Goal: Find specific page/section: Find specific page/section

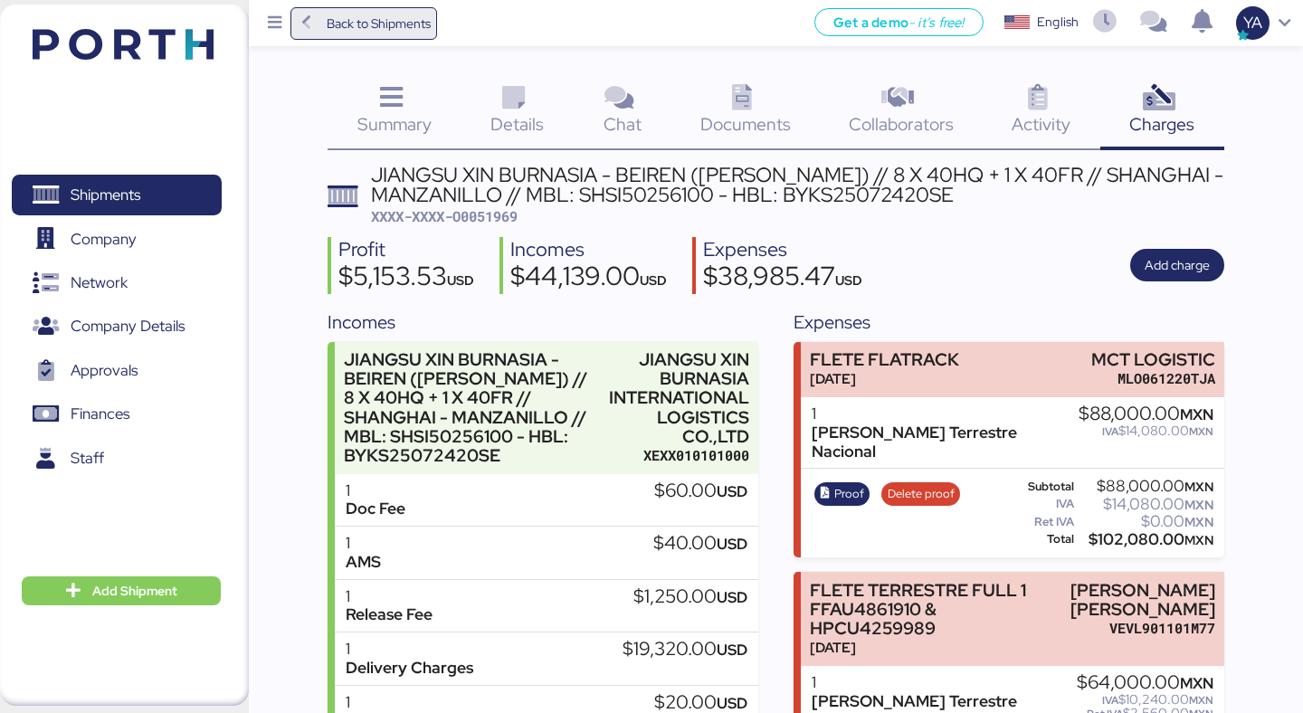
click at [403, 30] on span "Back to Shipments" at bounding box center [379, 24] width 104 height 22
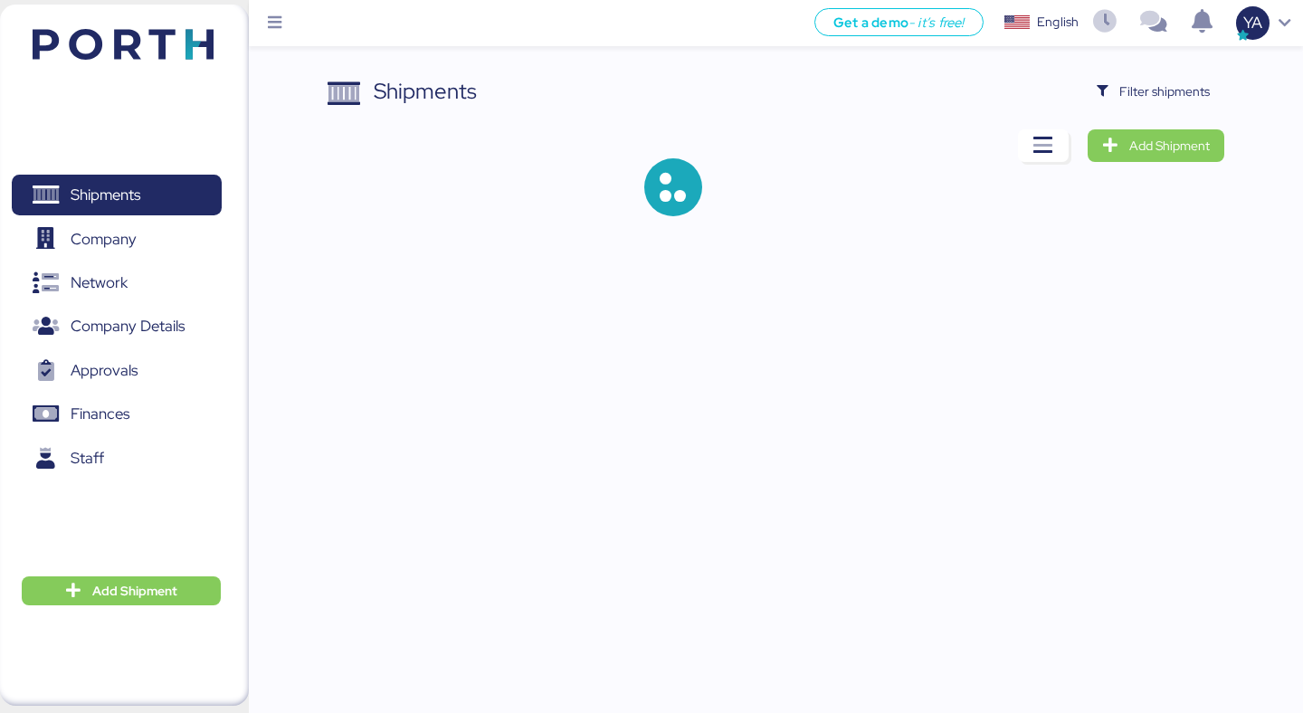
click at [1200, 108] on div "Shipments Filter shipments Add Shipment" at bounding box center [775, 160] width 896 height 170
click at [1132, 81] on span "Filter shipments" at bounding box center [1164, 92] width 90 height 22
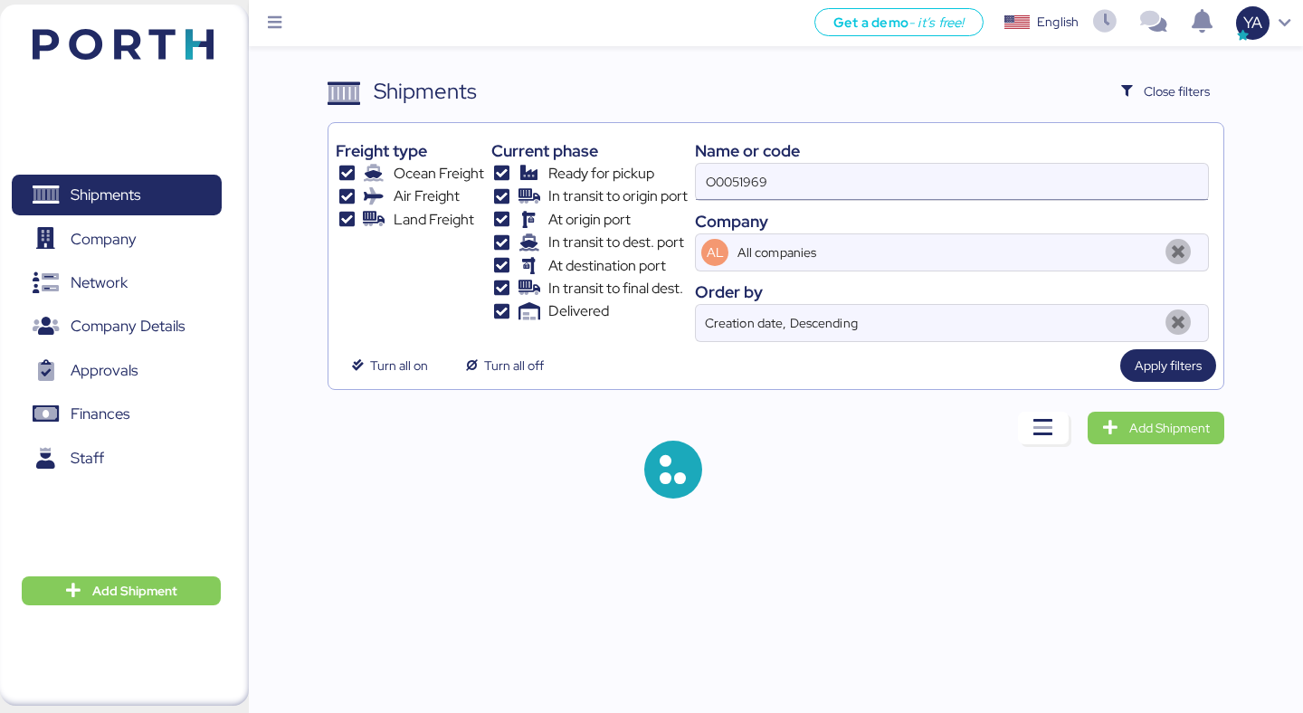
click at [946, 164] on input "O0051969" at bounding box center [952, 182] width 512 height 36
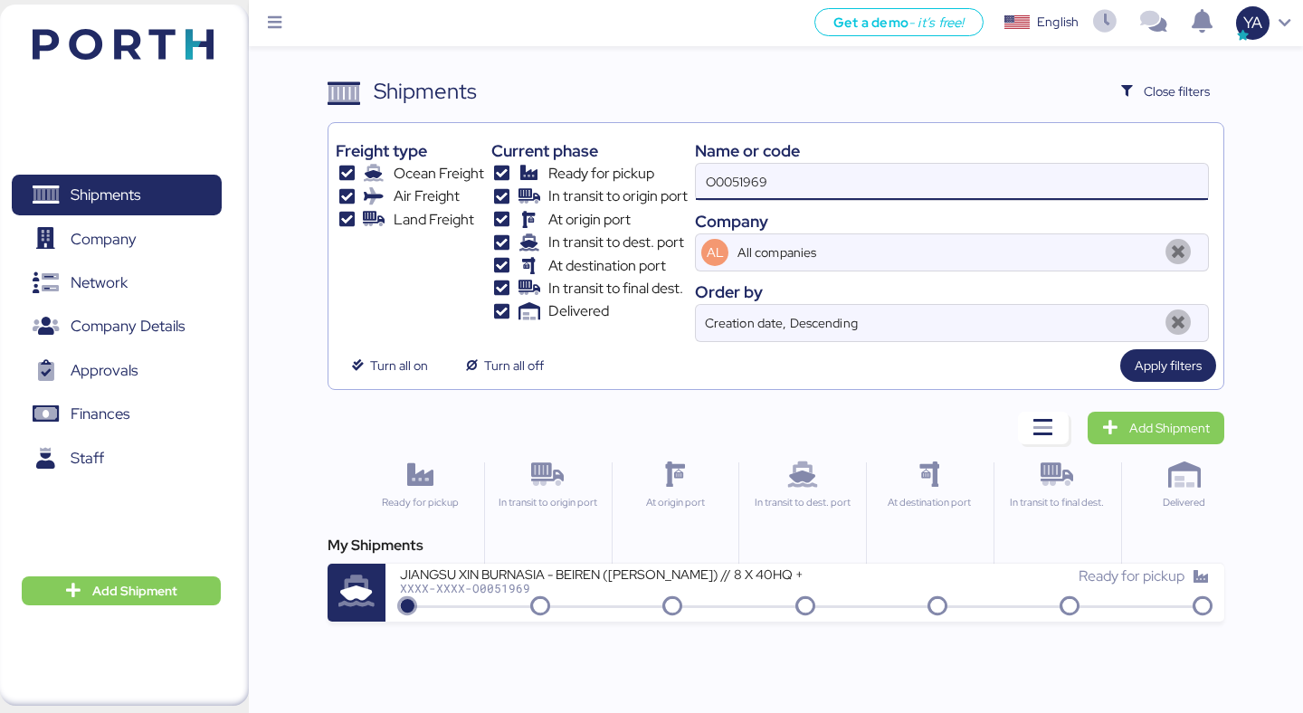
click at [946, 164] on input "O0051969" at bounding box center [952, 182] width 512 height 36
paste input "2010"
type input "O0052010"
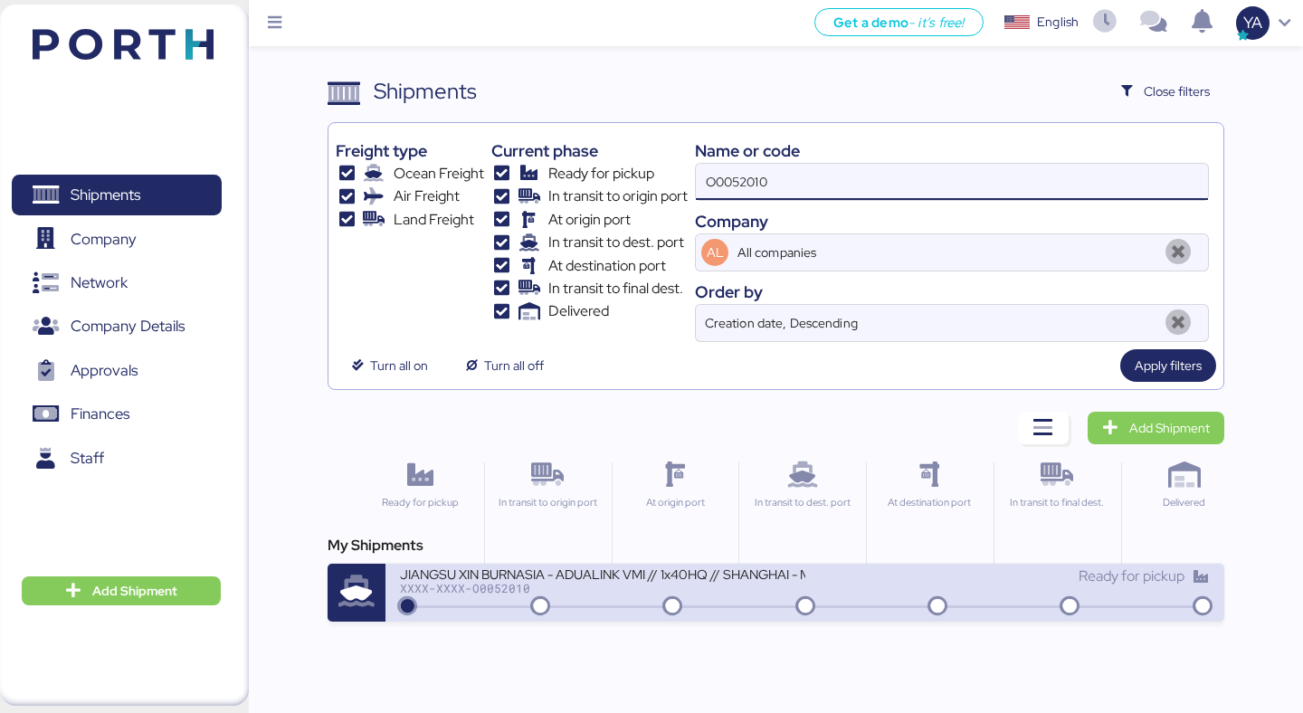
click at [621, 583] on div "XXXX-XXXX-O0052010" at bounding box center [602, 588] width 404 height 13
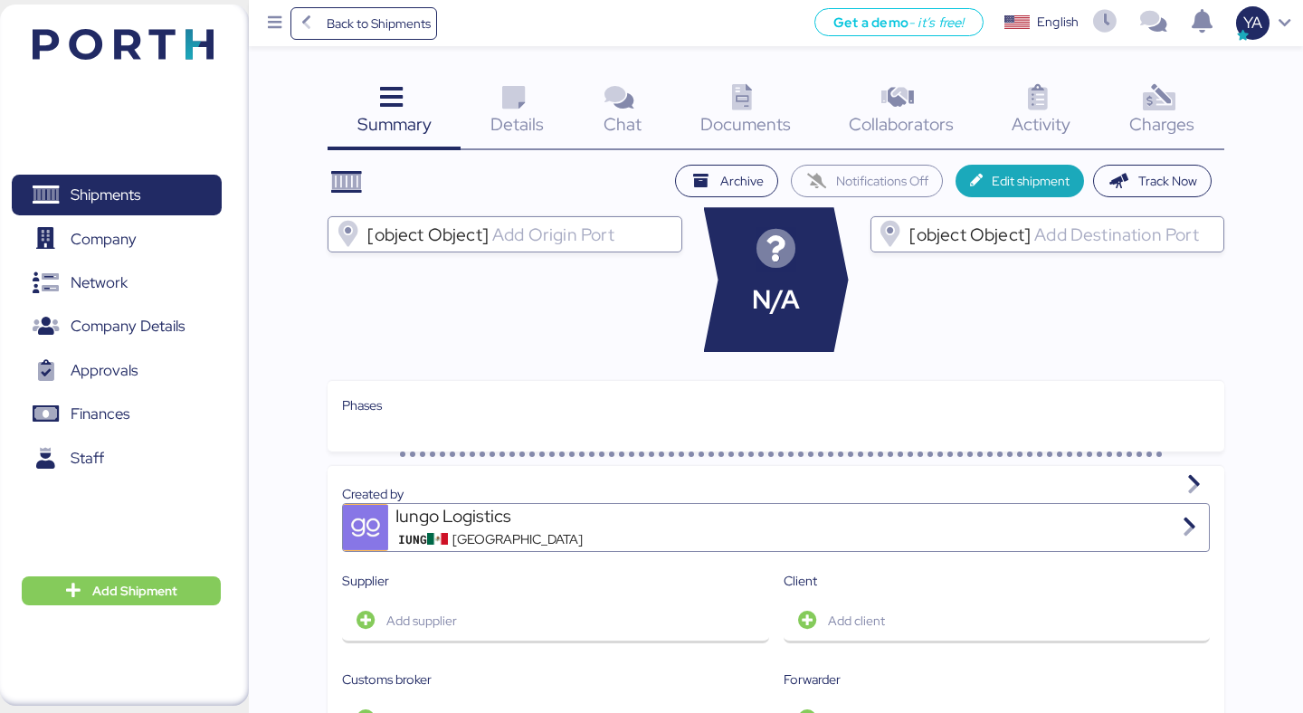
click at [1153, 99] on icon at bounding box center [1158, 98] width 39 height 26
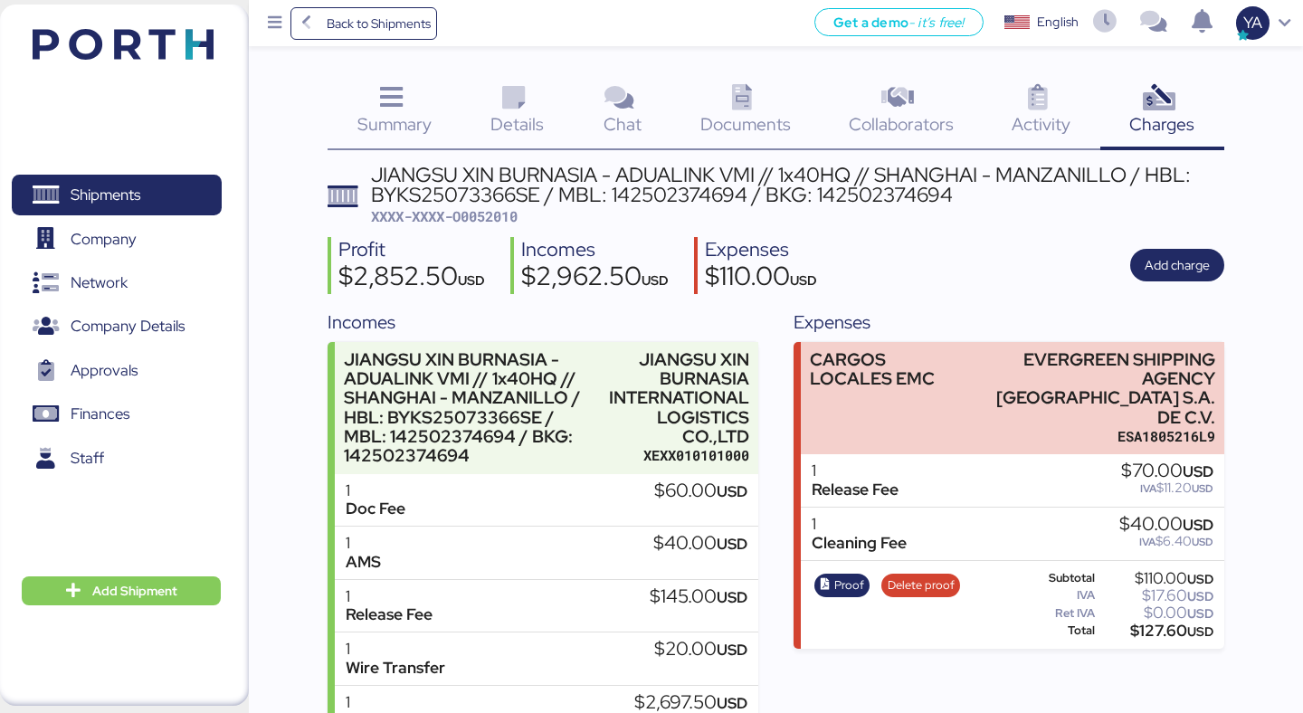
click at [524, 107] on icon at bounding box center [513, 98] width 39 height 26
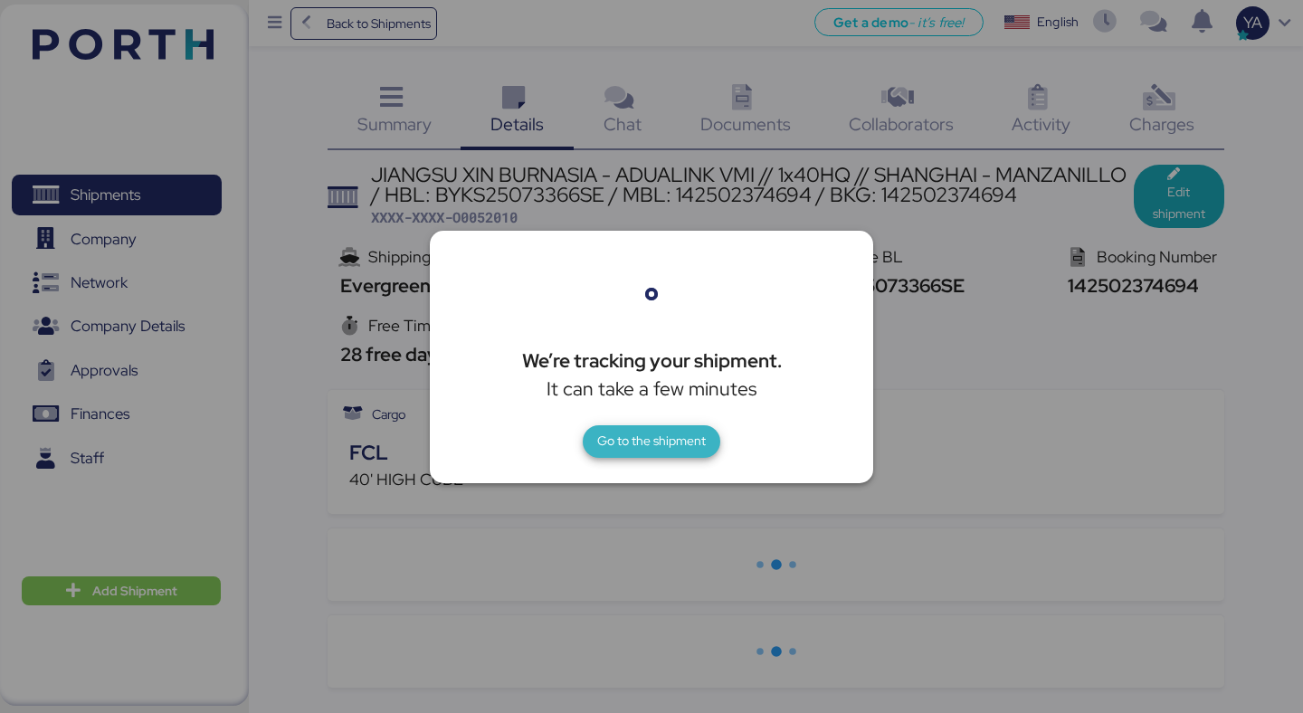
click at [703, 437] on span "Go to the shipment" at bounding box center [651, 441] width 109 height 22
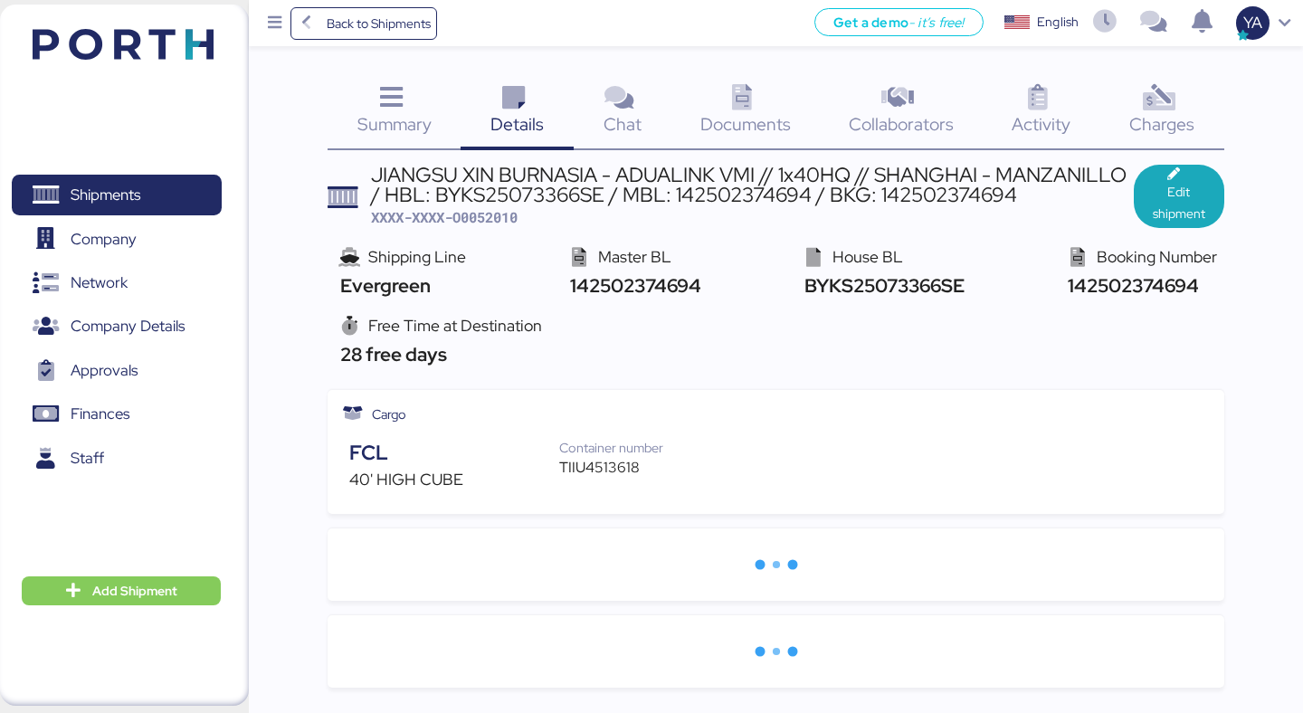
click at [583, 470] on div "TIIU4513618" at bounding box center [620, 468] width 123 height 22
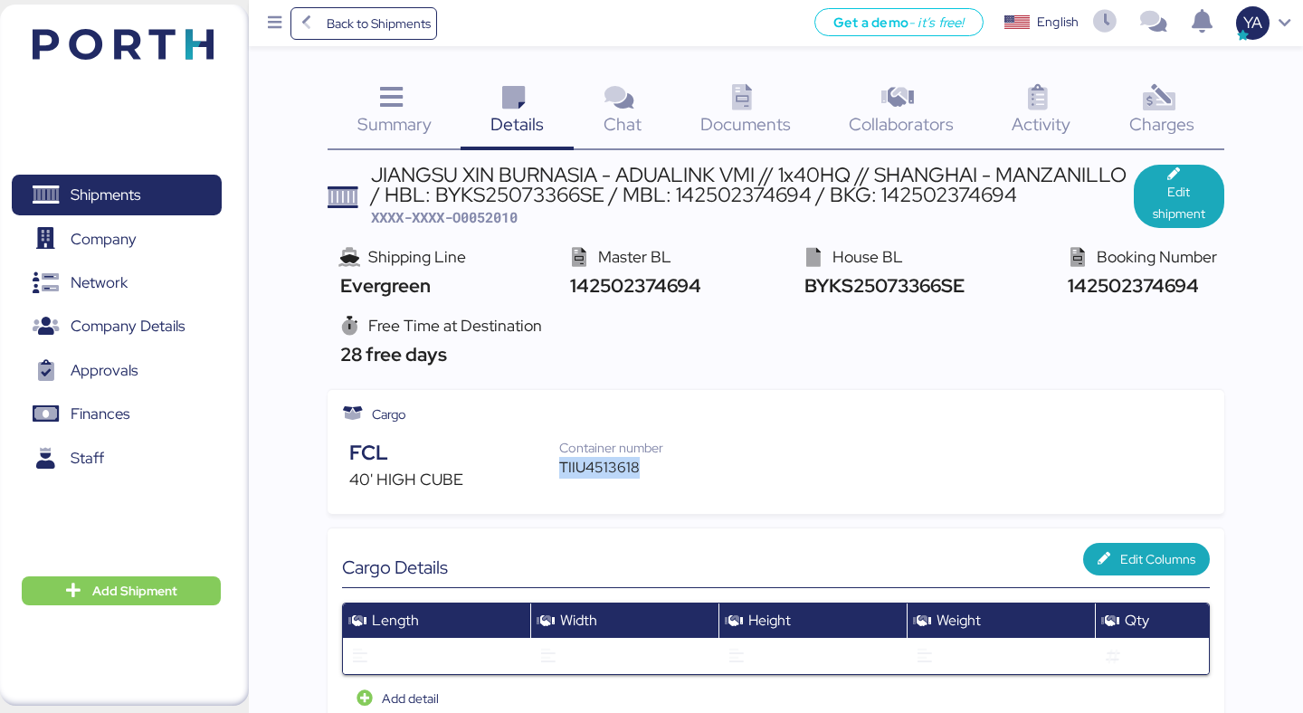
copy div "TIIU4513618"
